Goal: Transaction & Acquisition: Purchase product/service

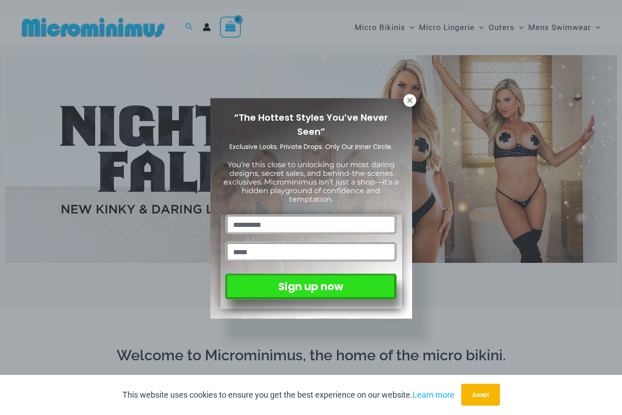
scroll to position [5, 0]
click at [409, 102] on icon at bounding box center [410, 101] width 8 height 8
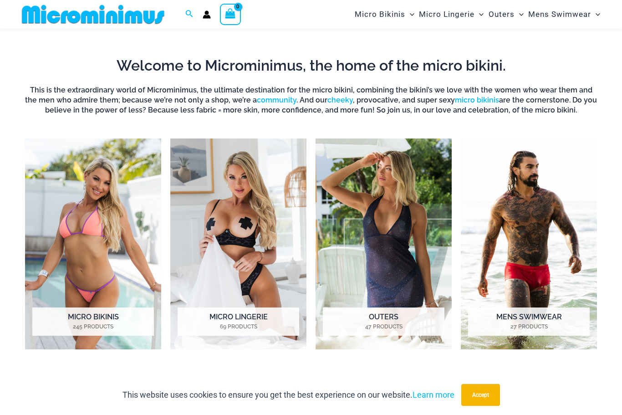
scroll to position [286, 0]
click at [264, 317] on h2 "Micro Lingerie 69 Products" at bounding box center [239, 322] width 122 height 28
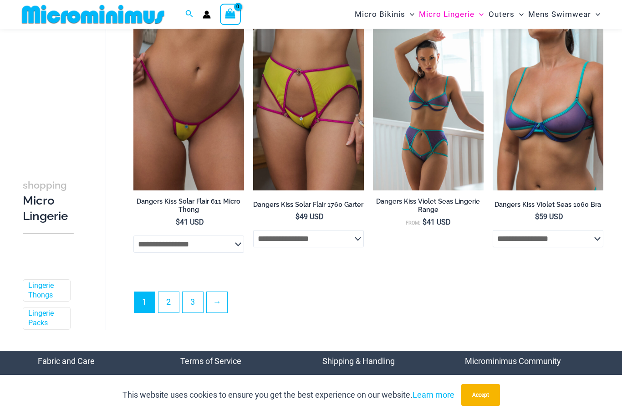
scroll to position [1943, 0]
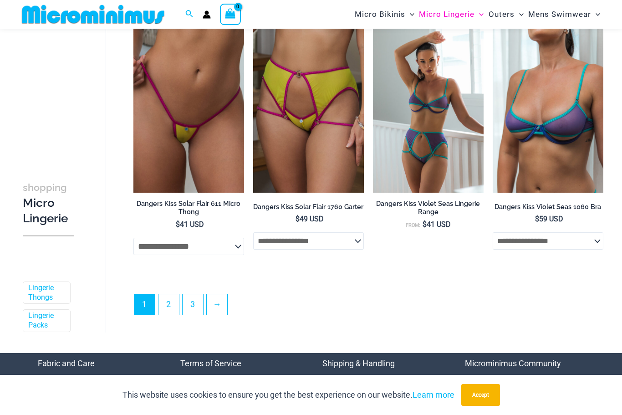
click at [169, 315] on link "2" at bounding box center [169, 304] width 20 height 20
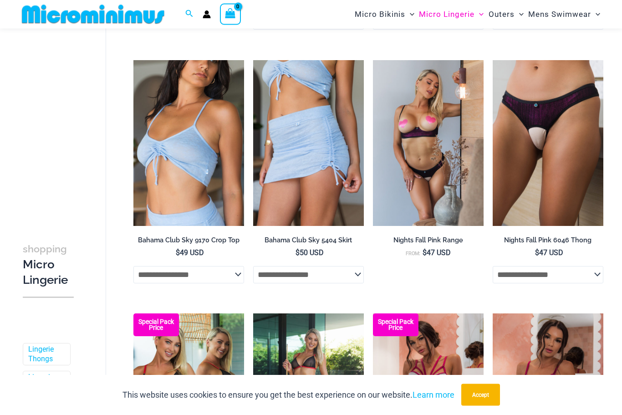
scroll to position [812, 0]
click at [493, 60] on img at bounding box center [493, 60] width 0 height 0
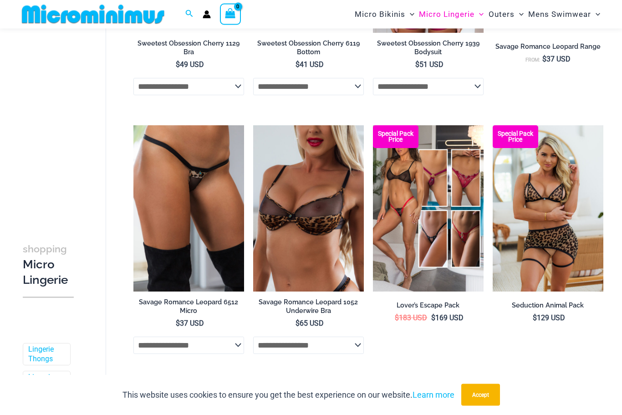
scroll to position [1497, 0]
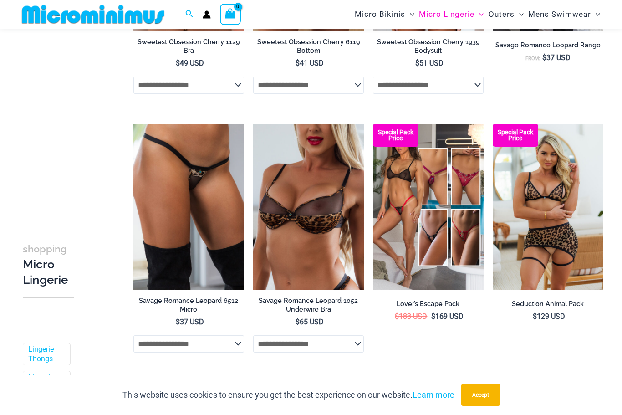
click at [133, 124] on img at bounding box center [133, 124] width 0 height 0
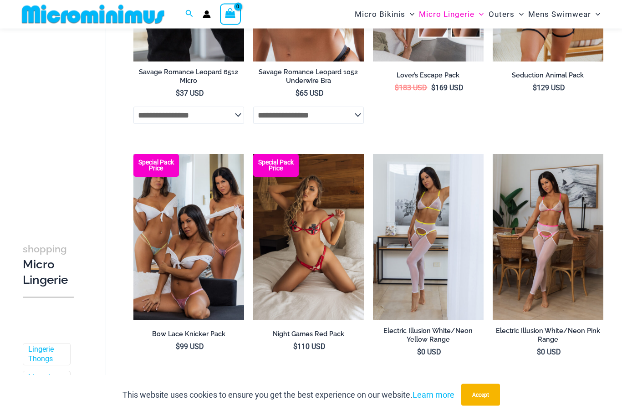
scroll to position [1726, 0]
click at [133, 154] on img at bounding box center [133, 154] width 0 height 0
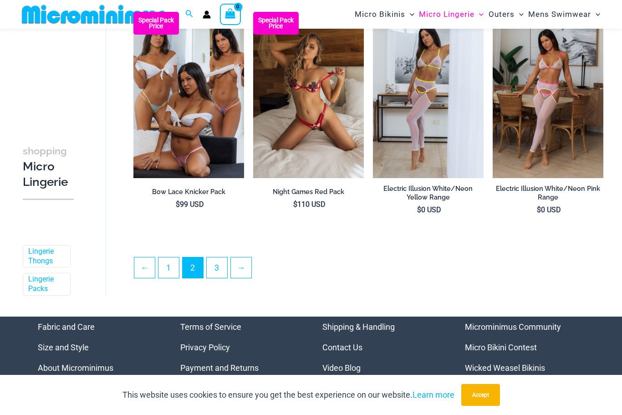
scroll to position [1880, 0]
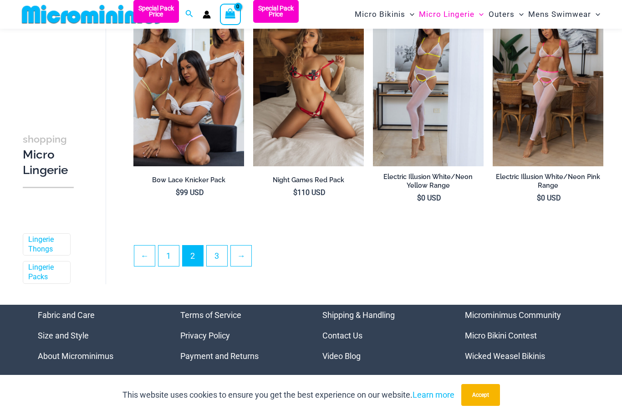
click at [220, 258] on link "3" at bounding box center [217, 256] width 20 height 20
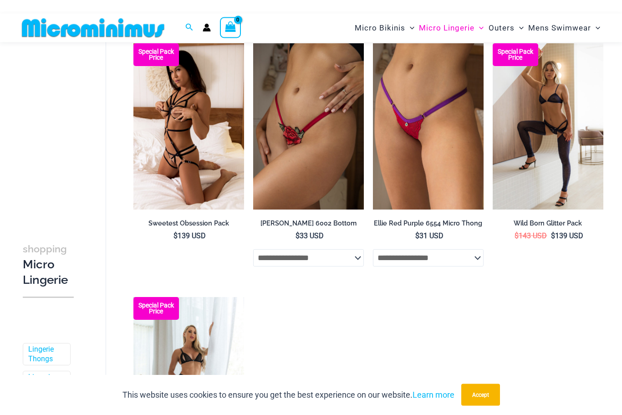
scroll to position [59, 0]
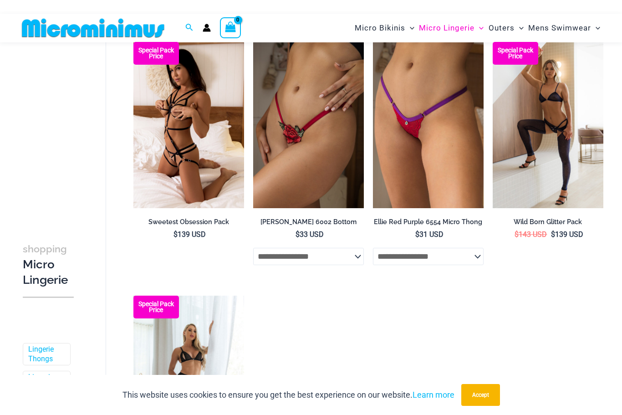
click at [253, 42] on img at bounding box center [253, 42] width 0 height 0
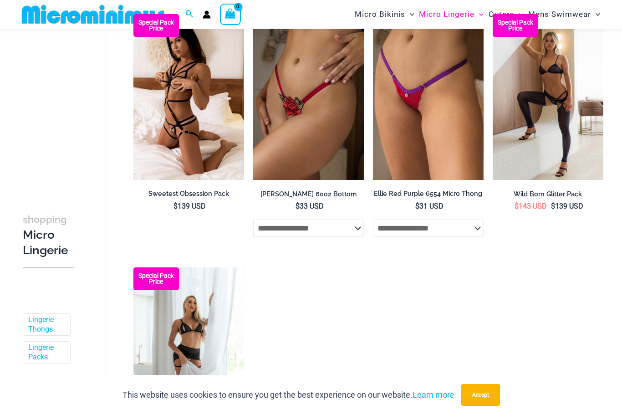
click at [493, 14] on img at bounding box center [493, 14] width 0 height 0
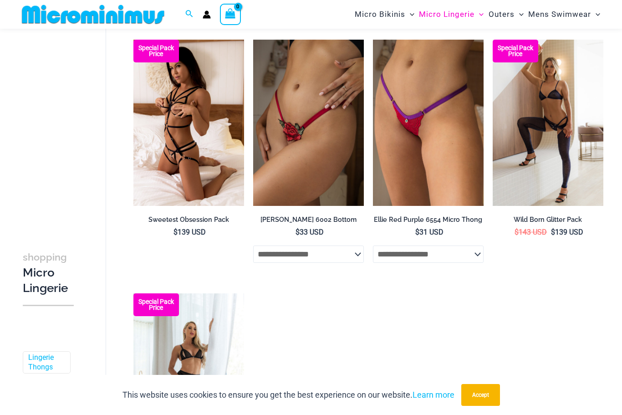
scroll to position [50, 0]
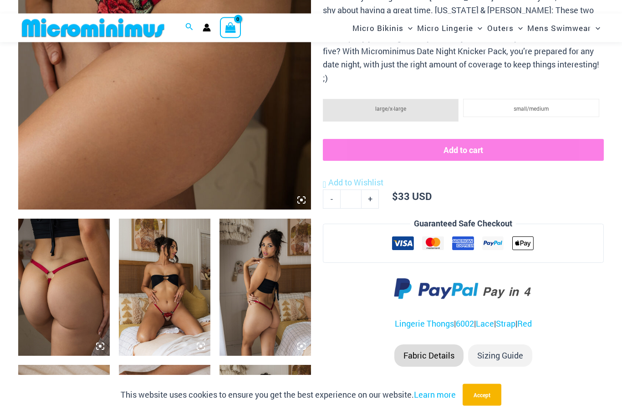
scroll to position [313, 0]
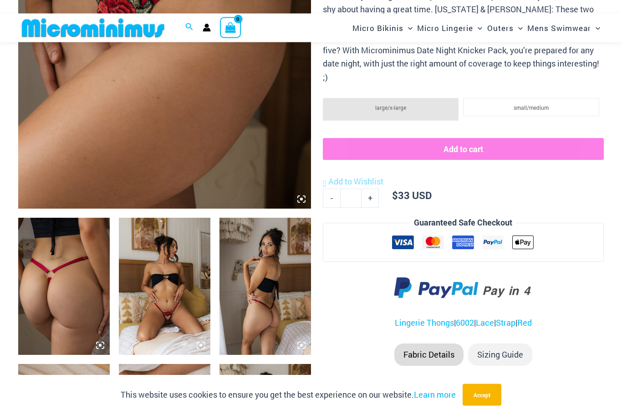
click at [84, 304] on img at bounding box center [64, 286] width 92 height 137
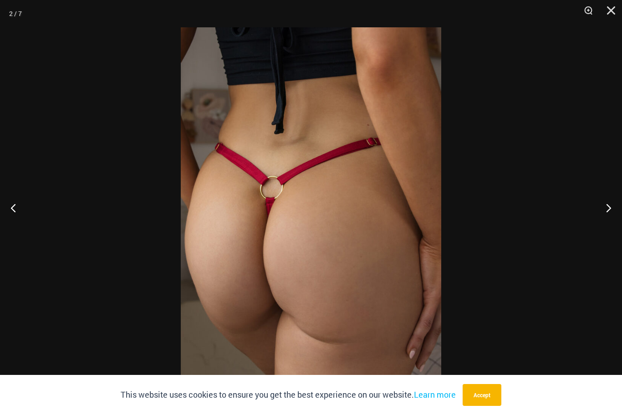
click at [607, 221] on button "Next" at bounding box center [605, 208] width 34 height 46
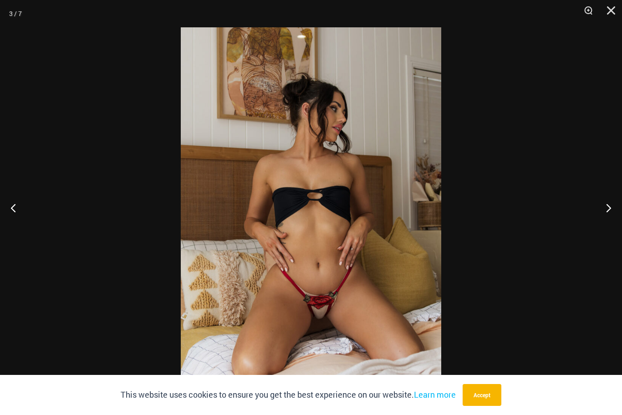
click at [609, 222] on button "Next" at bounding box center [605, 208] width 34 height 46
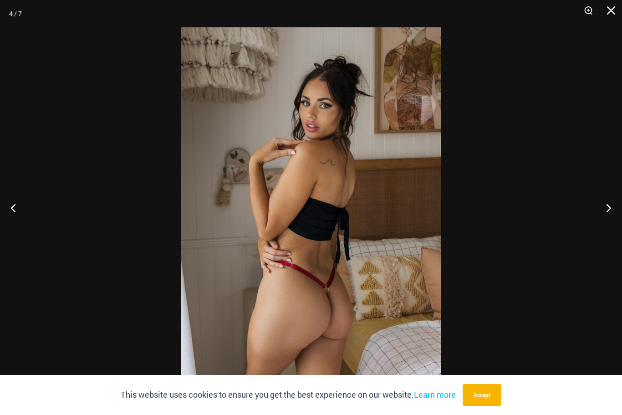
click at [611, 220] on button "Next" at bounding box center [605, 208] width 34 height 46
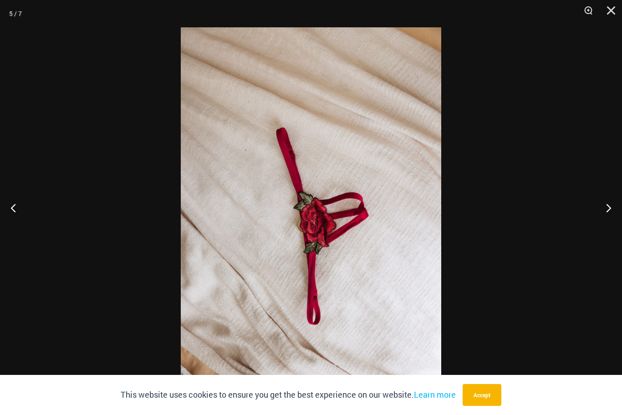
click at [609, 222] on button "Next" at bounding box center [605, 208] width 34 height 46
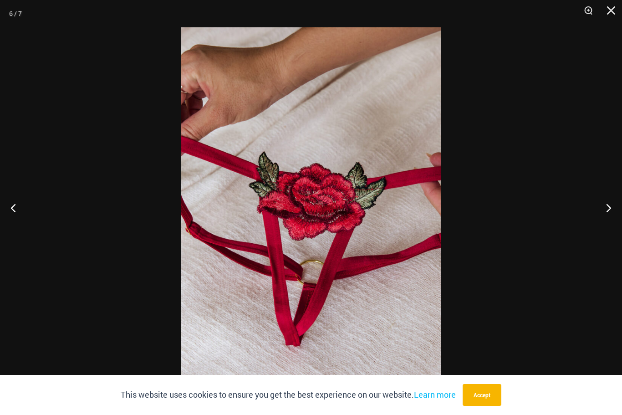
click at [609, 225] on button "Next" at bounding box center [605, 208] width 34 height 46
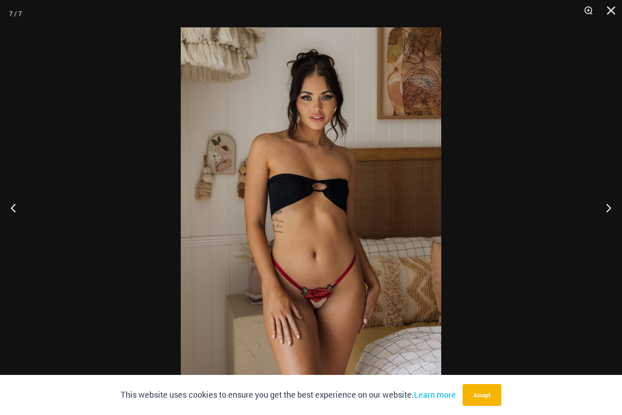
click at [610, 221] on button "Next" at bounding box center [605, 208] width 34 height 46
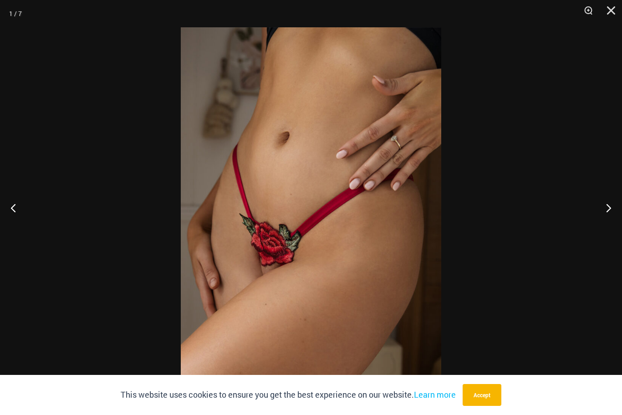
click at [616, 225] on button "Next" at bounding box center [605, 208] width 34 height 46
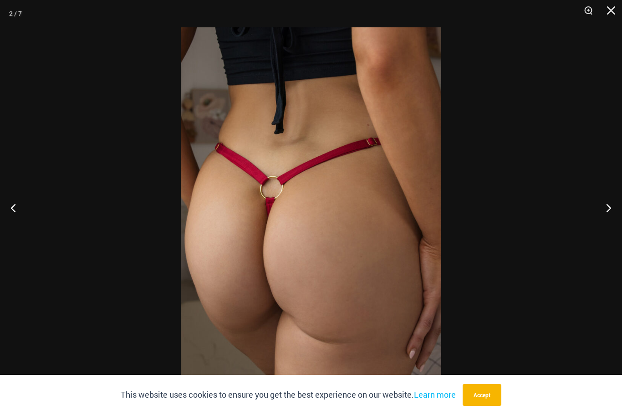
click at [613, 5] on button "Close" at bounding box center [608, 13] width 23 height 27
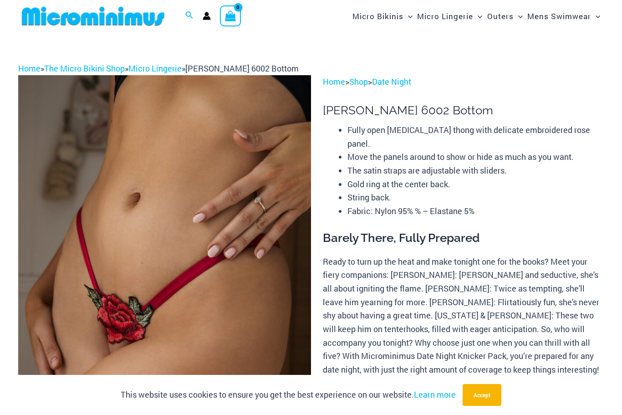
scroll to position [0, 0]
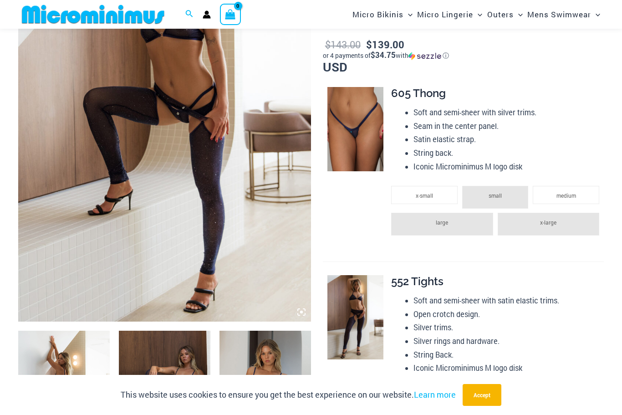
scroll to position [198, 0]
